Goal: Find specific page/section: Find specific page/section

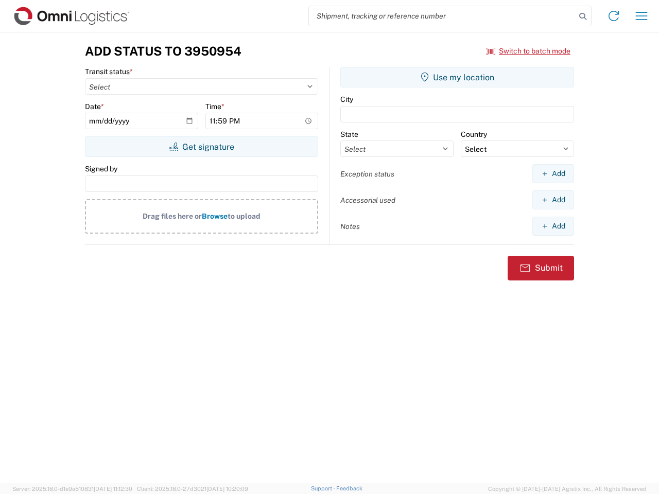
click at [442, 16] on input "search" at bounding box center [442, 16] width 267 height 20
click at [583, 16] on icon at bounding box center [582, 16] width 14 height 14
click at [613, 16] on icon at bounding box center [613, 16] width 16 height 16
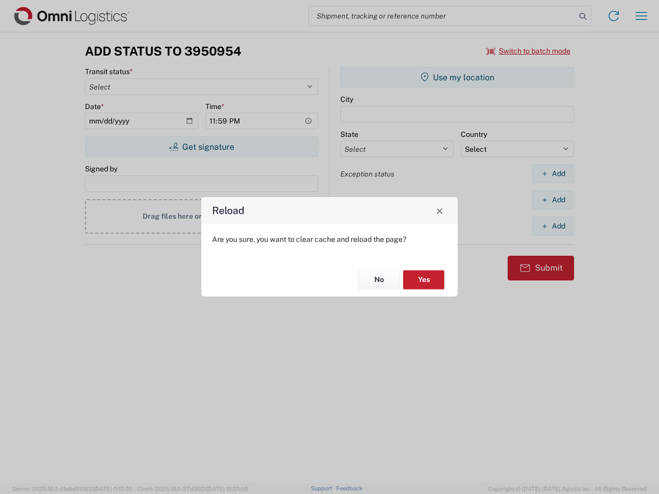
click at [529, 51] on div "Reload Are you sure, you want to clear cache and reload the page? No Yes" at bounding box center [329, 247] width 659 height 494
click at [201, 147] on div "Reload Are you sure, you want to clear cache and reload the page? No Yes" at bounding box center [329, 247] width 659 height 494
click at [457, 77] on div "Reload Are you sure, you want to clear cache and reload the page? No Yes" at bounding box center [329, 247] width 659 height 494
click at [553, 173] on div "Reload Are you sure, you want to clear cache and reload the page? No Yes" at bounding box center [329, 247] width 659 height 494
click at [553, 200] on div "Reload Are you sure, you want to clear cache and reload the page? No Yes" at bounding box center [329, 247] width 659 height 494
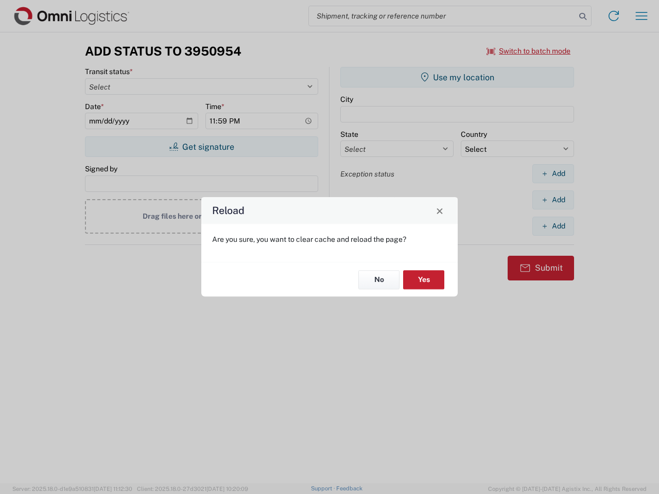
click at [553, 226] on div "Reload Are you sure, you want to clear cache and reload the page? No Yes" at bounding box center [329, 247] width 659 height 494
